Goal: Answer question/provide support

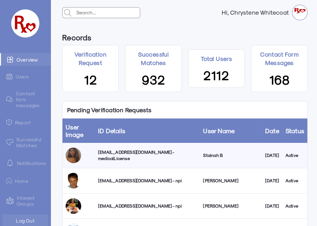
click at [127, 179] on div "[EMAIL_ADDRESS][DOMAIN_NAME] - npi" at bounding box center [147, 180] width 99 height 6
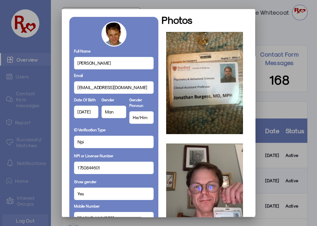
scroll to position [27, 0]
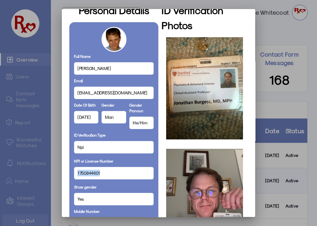
drag, startPoint x: 101, startPoint y: 173, endPoint x: 67, endPoint y: 172, distance: 33.7
click at [67, 172] on mat-dialog-container "Personal Details Full Name [PERSON_NAME] Email [EMAIL_ADDRESS][DOMAIN_NAME] Dat…" at bounding box center [158, 112] width 193 height 207
copy span "1750844601"
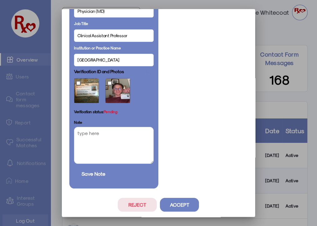
scroll to position [329, 0]
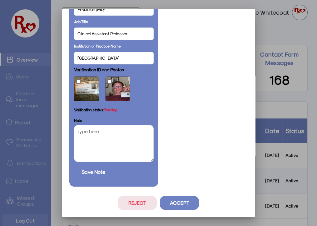
click at [177, 205] on button "Accept" at bounding box center [179, 203] width 39 height 14
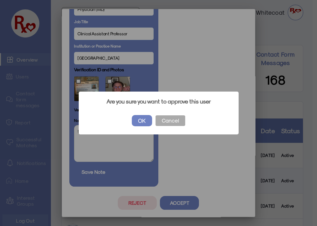
click at [141, 117] on button "OK" at bounding box center [142, 120] width 20 height 11
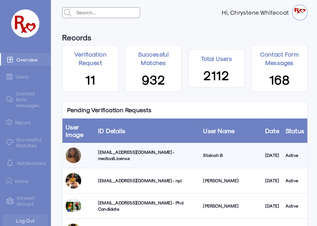
click at [112, 154] on div "[EMAIL_ADDRESS][DOMAIN_NAME] - medicalLicense" at bounding box center [147, 155] width 99 height 12
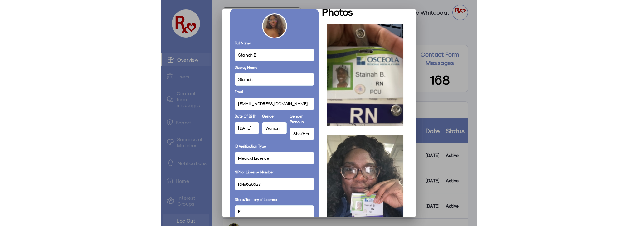
scroll to position [0, 0]
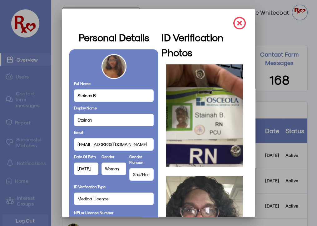
click at [235, 21] on img at bounding box center [239, 23] width 12 height 12
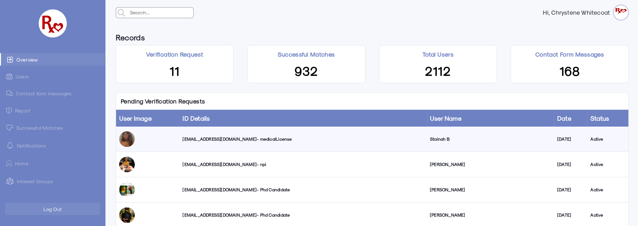
click at [30, 126] on link "Successful Matches" at bounding box center [52, 127] width 105 height 12
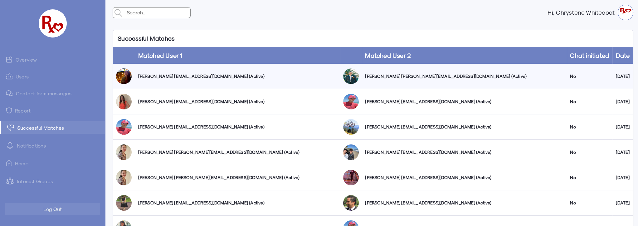
click at [27, 59] on link "Overview" at bounding box center [52, 59] width 105 height 12
